Goal: Task Accomplishment & Management: Manage account settings

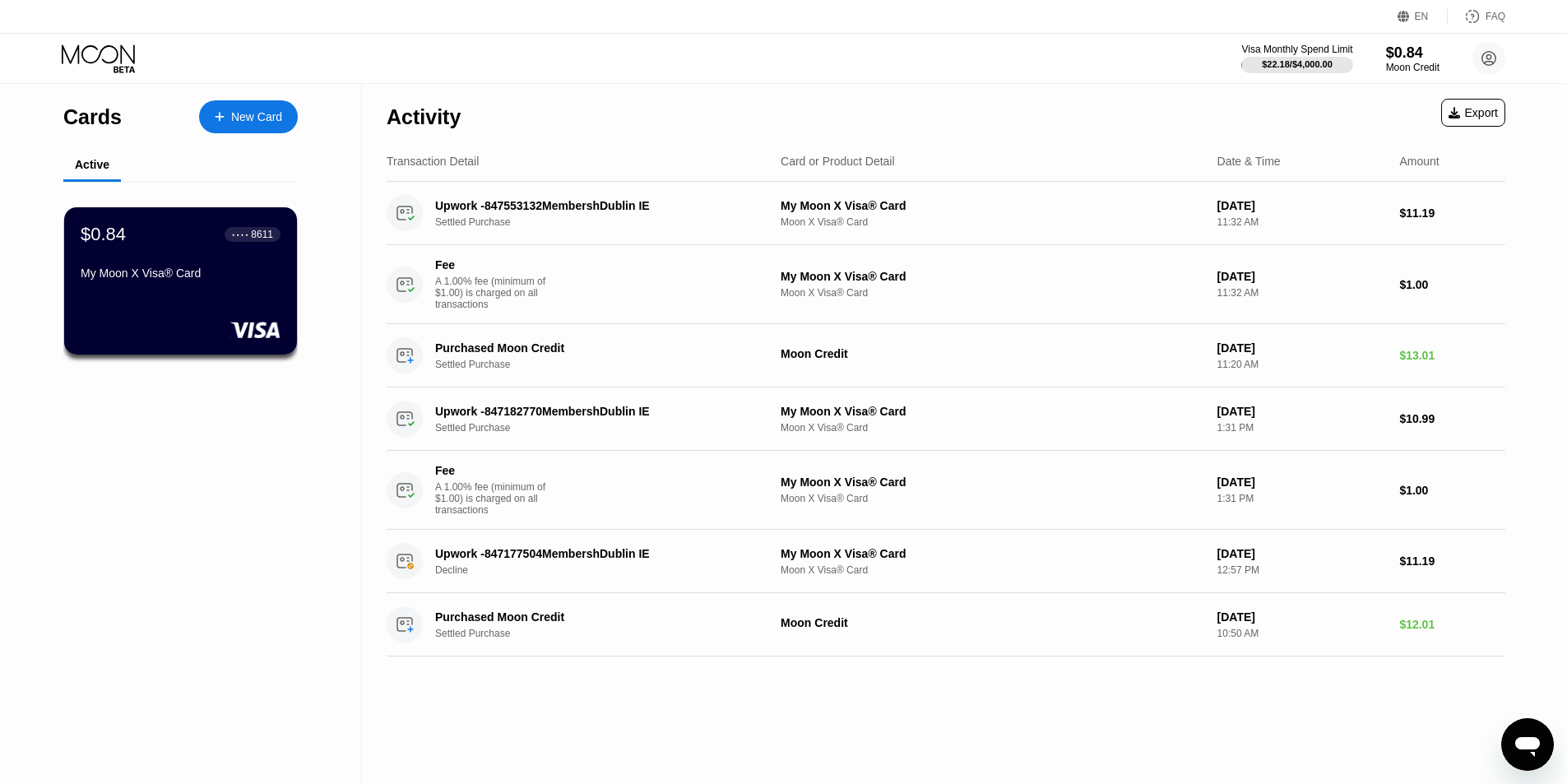
click at [291, 439] on div "Cards New Card Active $0.84 ● ● ● ● 8611 My Moon X Visa® Card" at bounding box center [181, 433] width 362 height 700
click at [236, 434] on div "Cards New Card Active $0.84 ● ● ● ● 8611 My Moon X Visa® Card" at bounding box center [181, 433] width 362 height 700
click at [297, 484] on div "Cards New Card Active $0.84 ● ● ● ● 8611 My Moon X Visa® Card" at bounding box center [181, 433] width 362 height 700
click at [160, 336] on div at bounding box center [180, 330] width 201 height 17
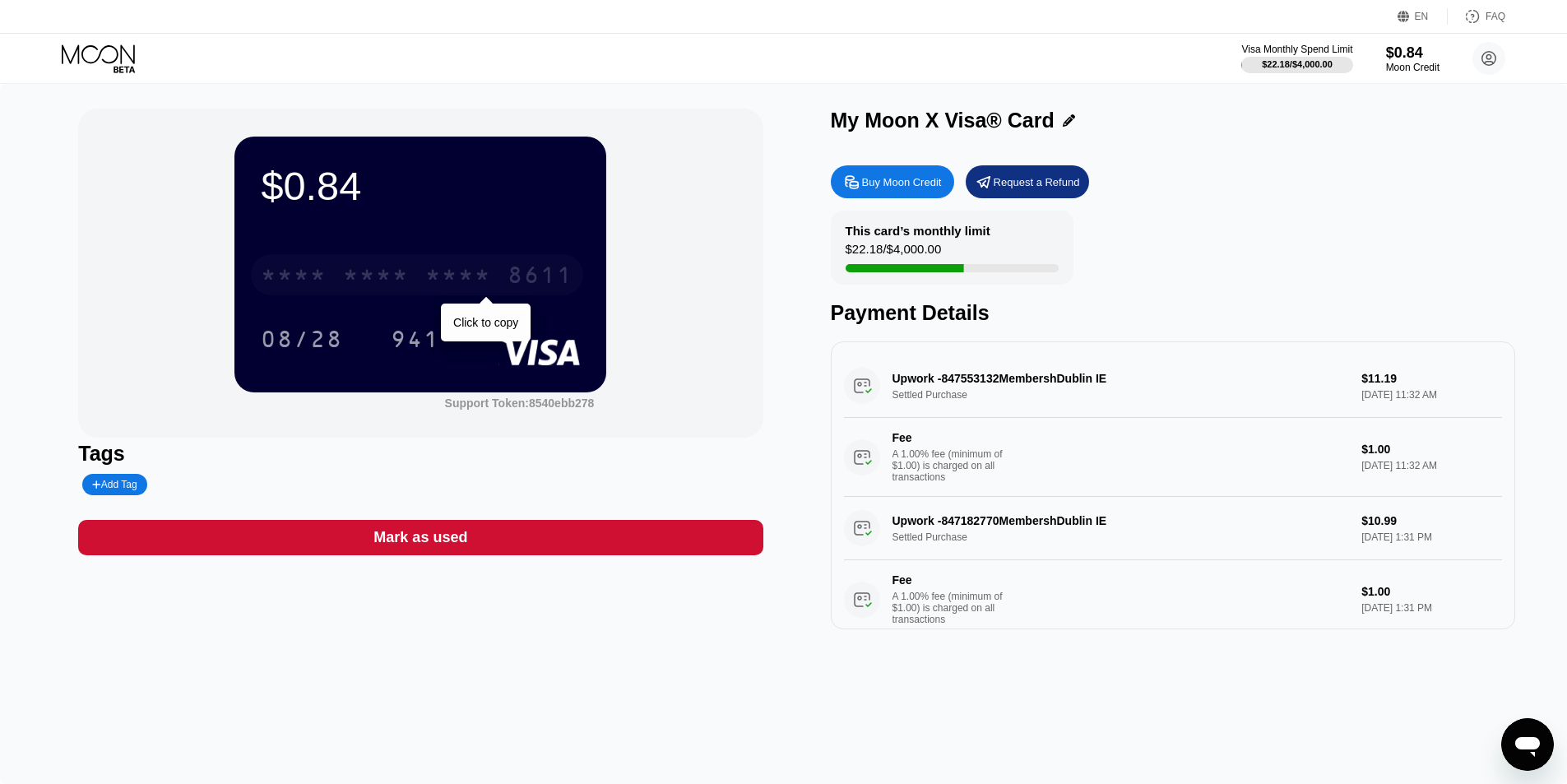
click at [392, 277] on div "* * * *" at bounding box center [376, 276] width 66 height 26
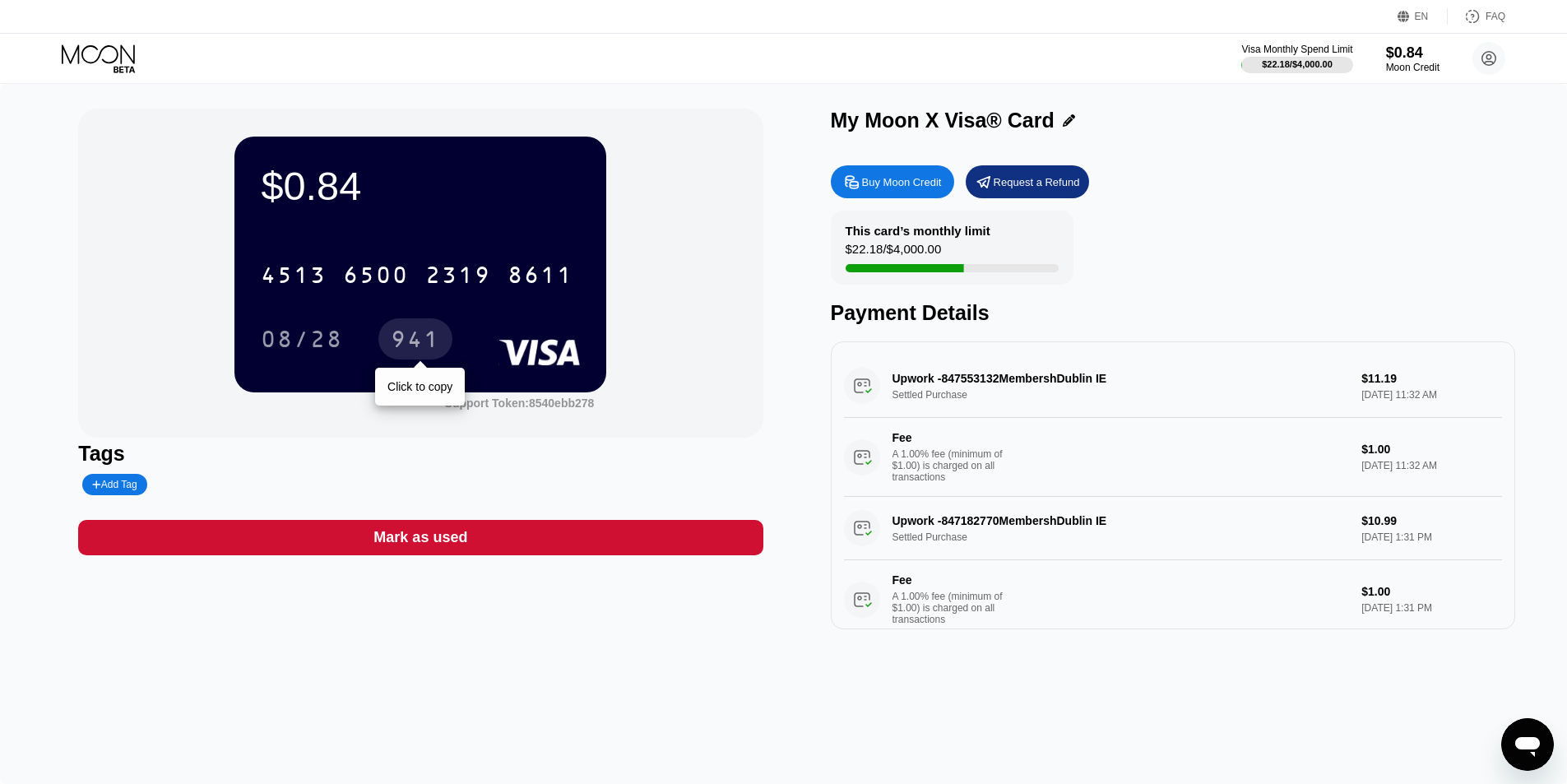
click at [408, 354] on div "941" at bounding box center [415, 341] width 49 height 26
click at [357, 657] on div "$0.84 4513 6500 2319 8611 08/28 941 Support Token: 8540ebb278 Tags Add Tag Mark…" at bounding box center [784, 433] width 1567 height 700
click at [105, 242] on div "$0.84 * * * * * * * * * * * * 8611 08/28 941 Support Token: 8540ebb278" at bounding box center [420, 273] width 684 height 328
click at [1419, 61] on div "$0.84" at bounding box center [1412, 52] width 55 height 18
